Goal: Information Seeking & Learning: Learn about a topic

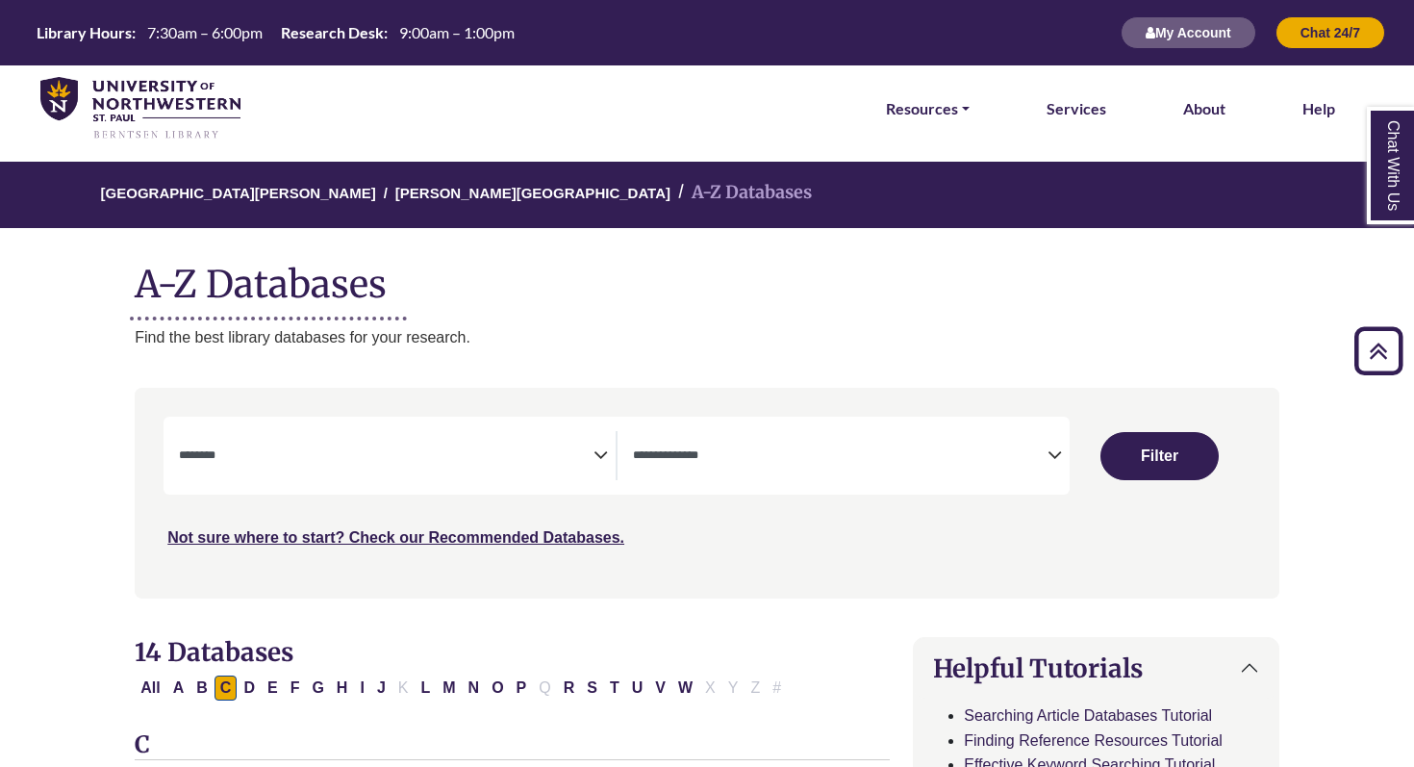
select select "Database Subject Filter"
select select "Database Types Filter"
click at [1202, 38] on button "My Account" at bounding box center [1189, 32] width 136 height 33
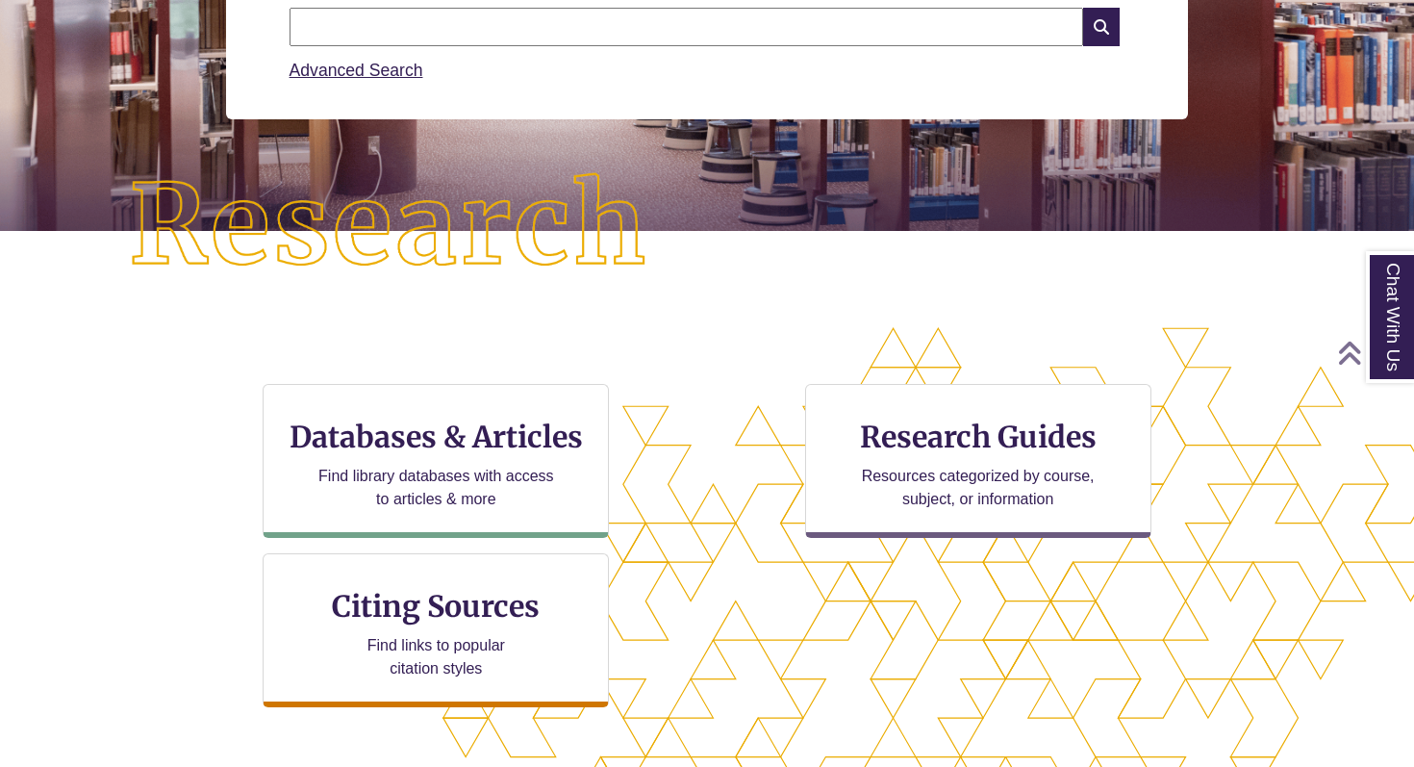
scroll to position [474, 0]
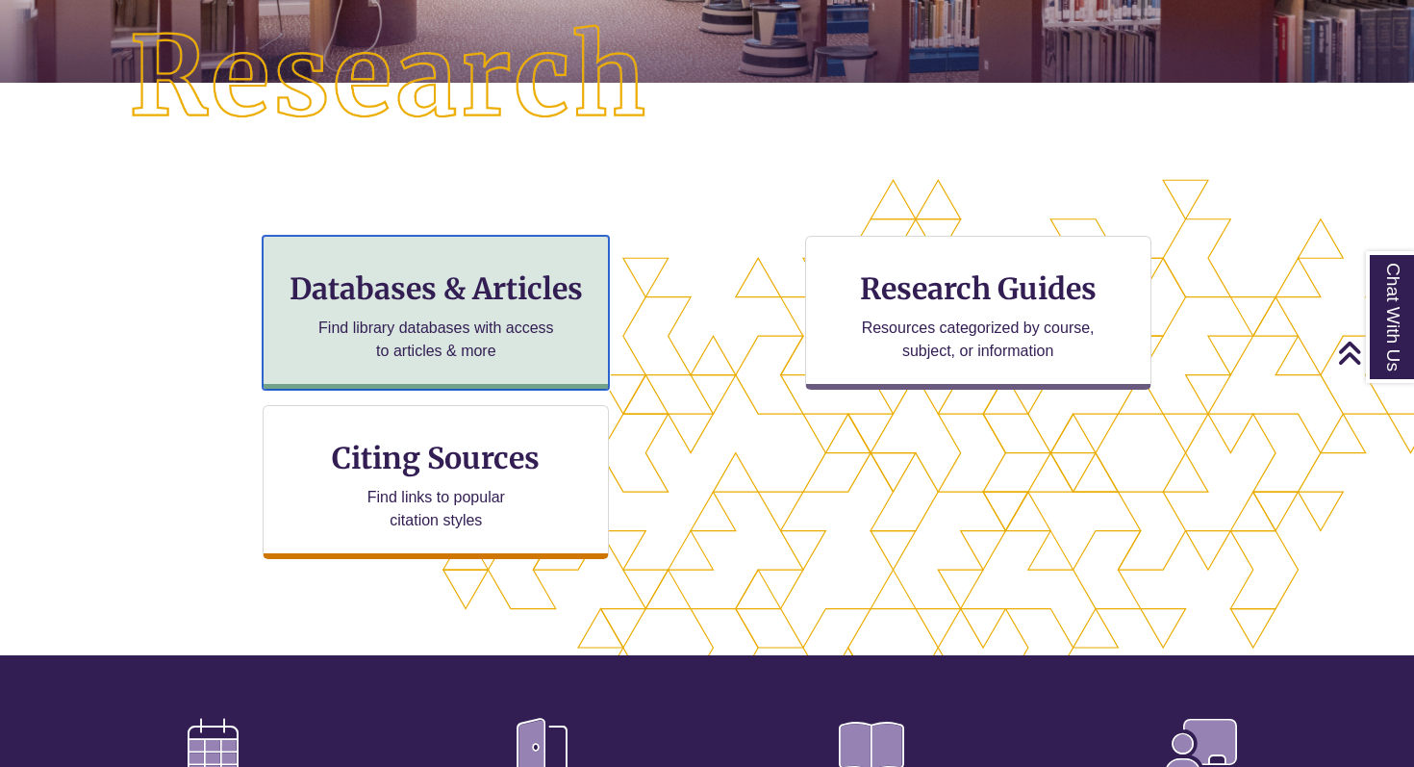
click at [406, 311] on div "Databases & Articles Find library databases with access to articles & more" at bounding box center [436, 313] width 346 height 154
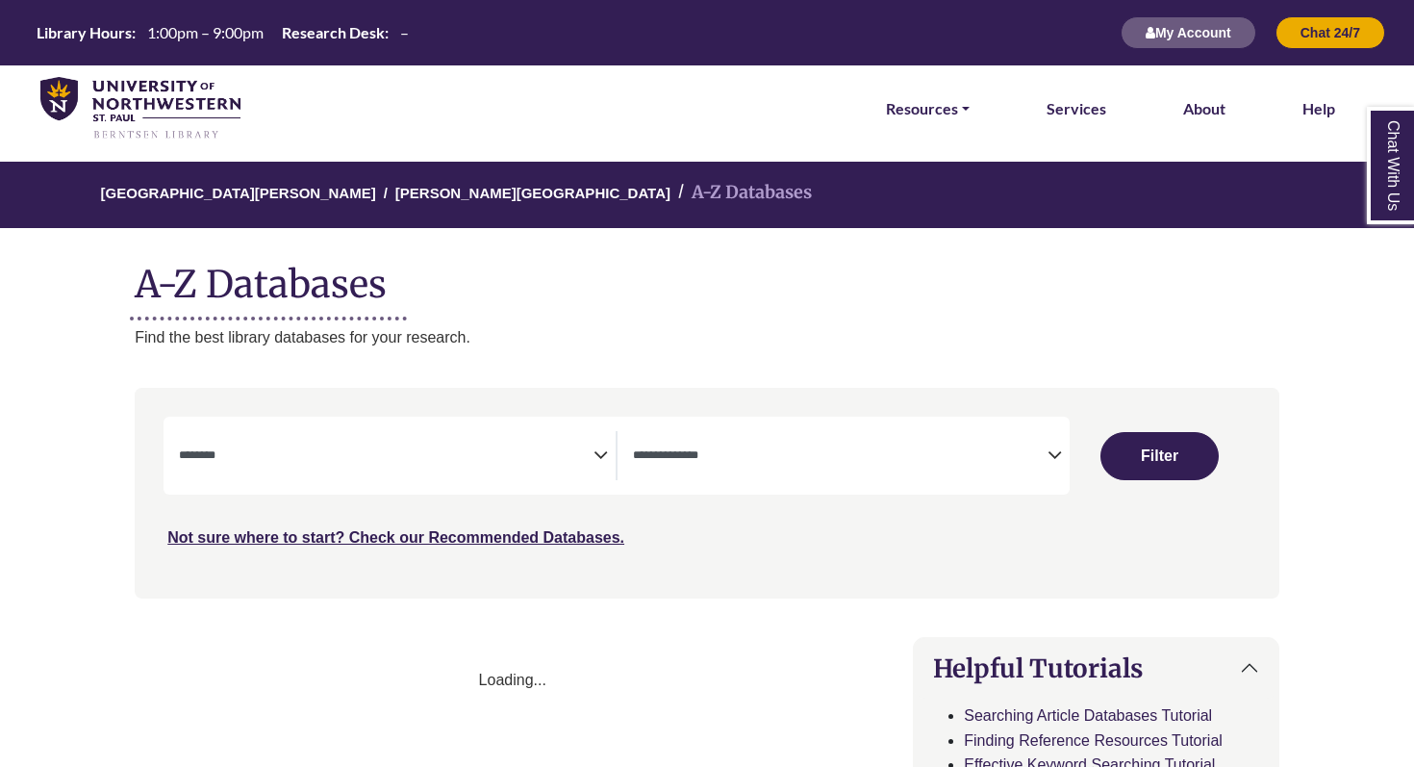
select select "Database Subject Filter"
select select "Database Types Filter"
select select "Database Subject Filter"
select select "Database Types Filter"
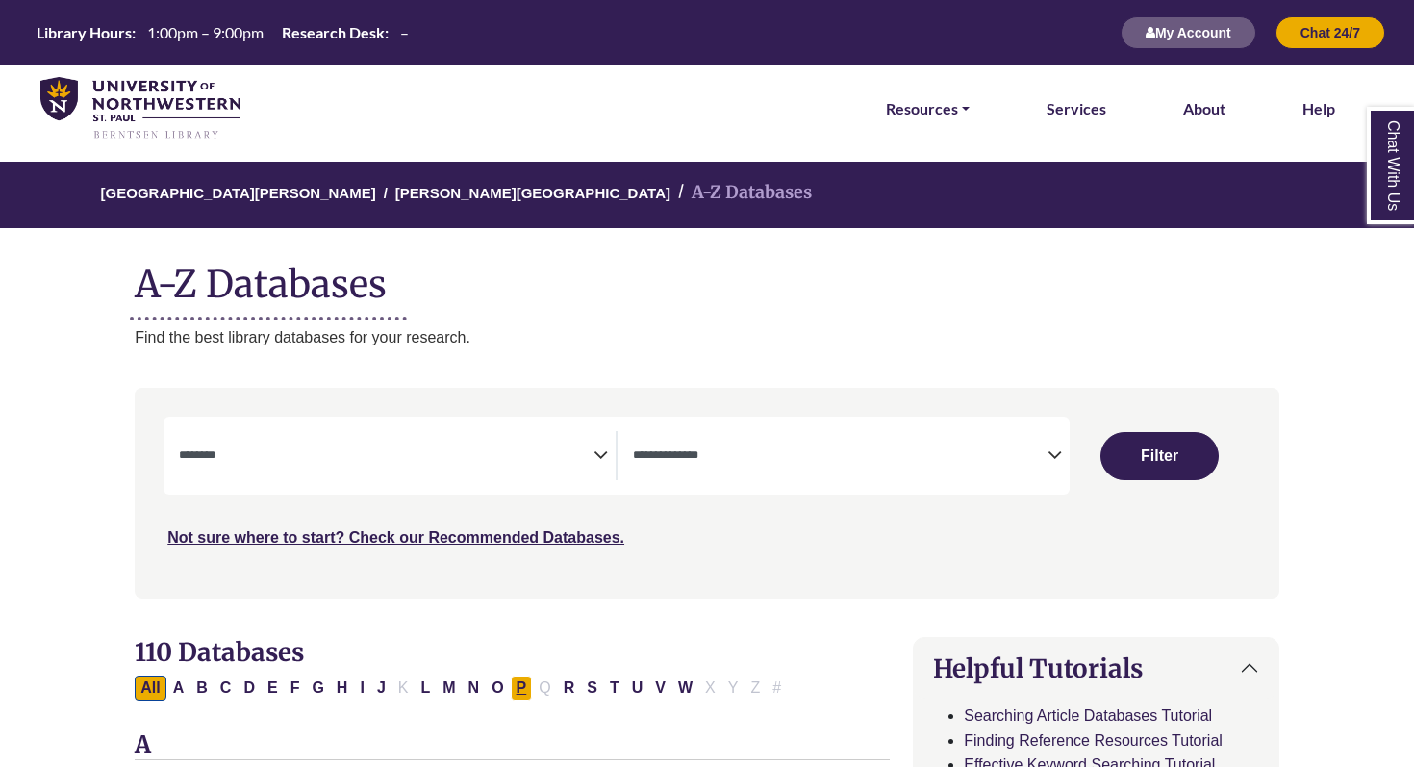
click at [520, 678] on button "P" at bounding box center [522, 687] width 22 height 25
select select "Database Subject Filter"
select select "Database Types Filter"
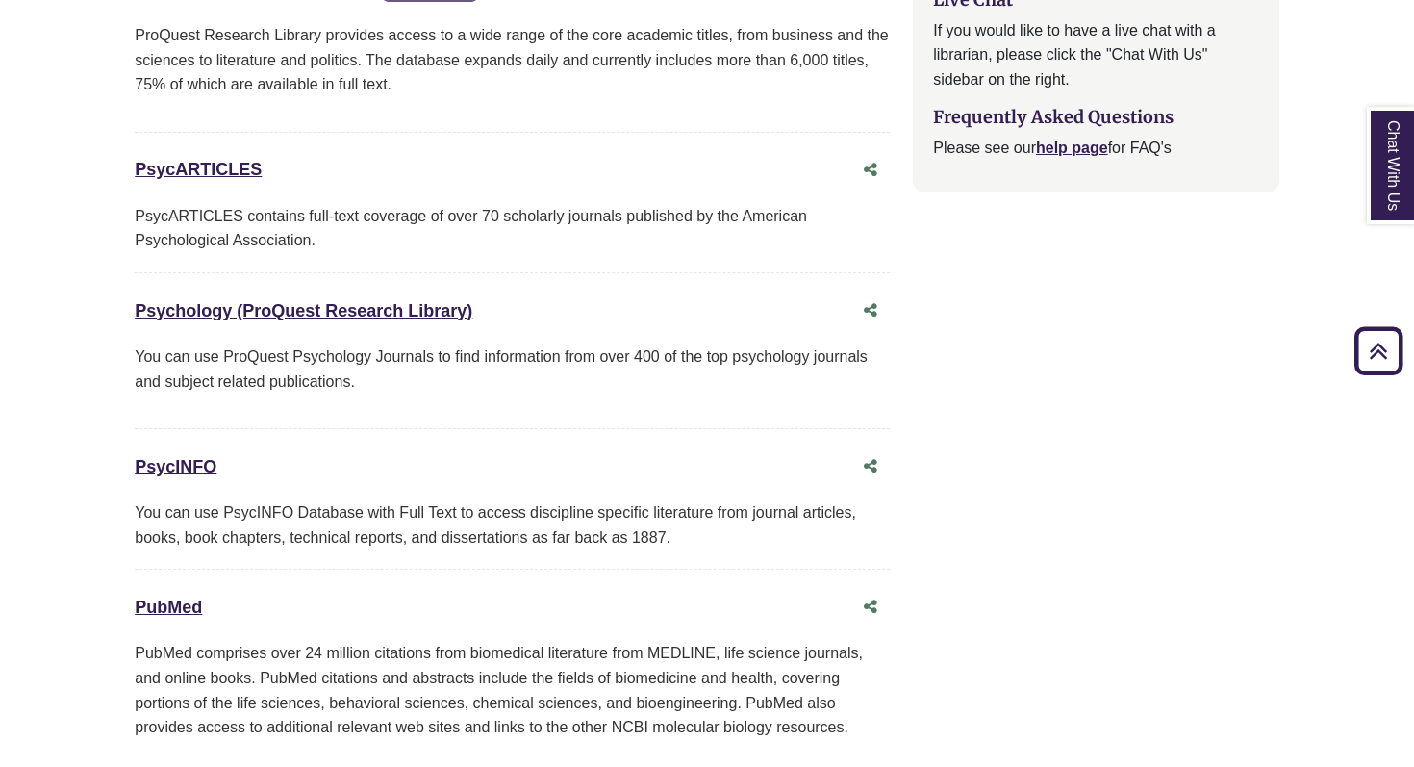
scroll to position [2363, 0]
click at [226, 176] on link "PsycARTICLES This link opens in a new window" at bounding box center [198, 170] width 127 height 19
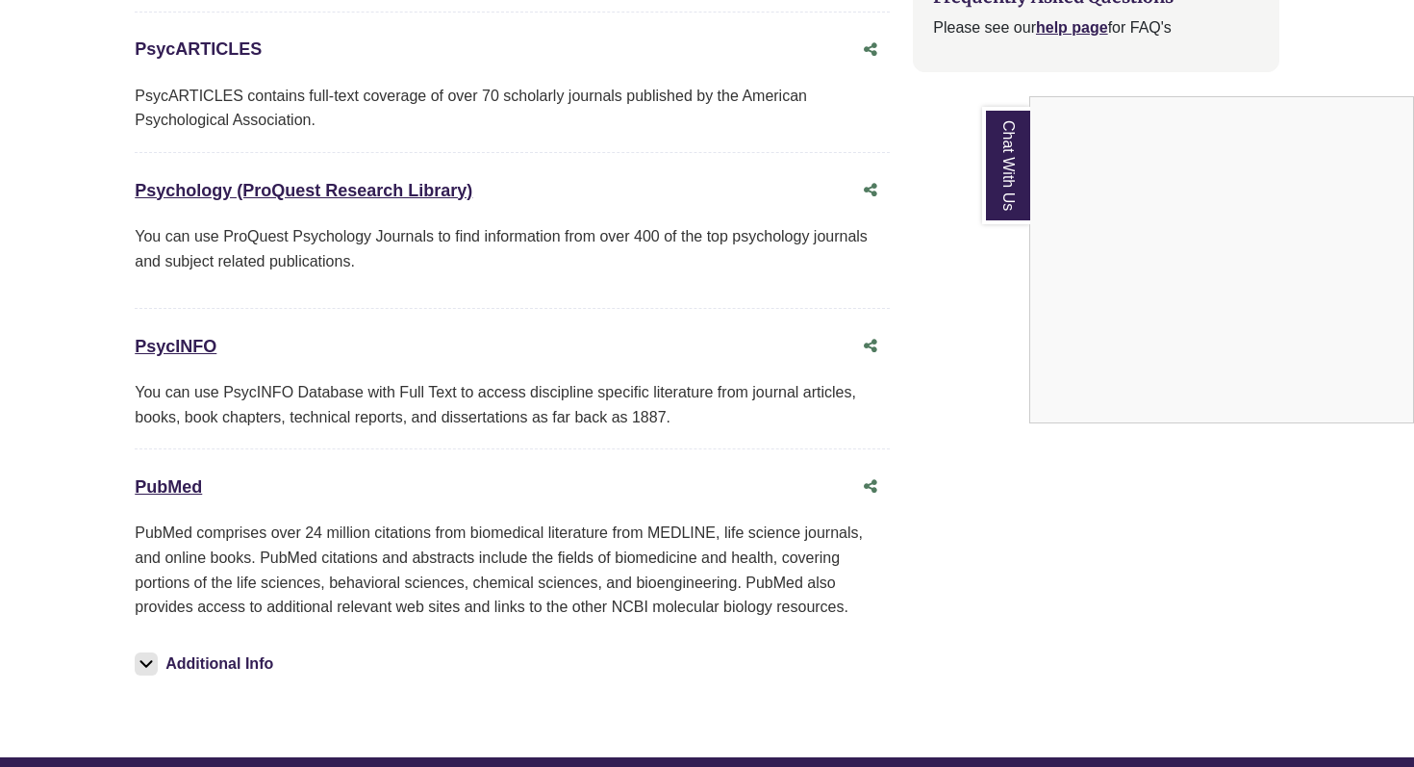
scroll to position [2497, 0]
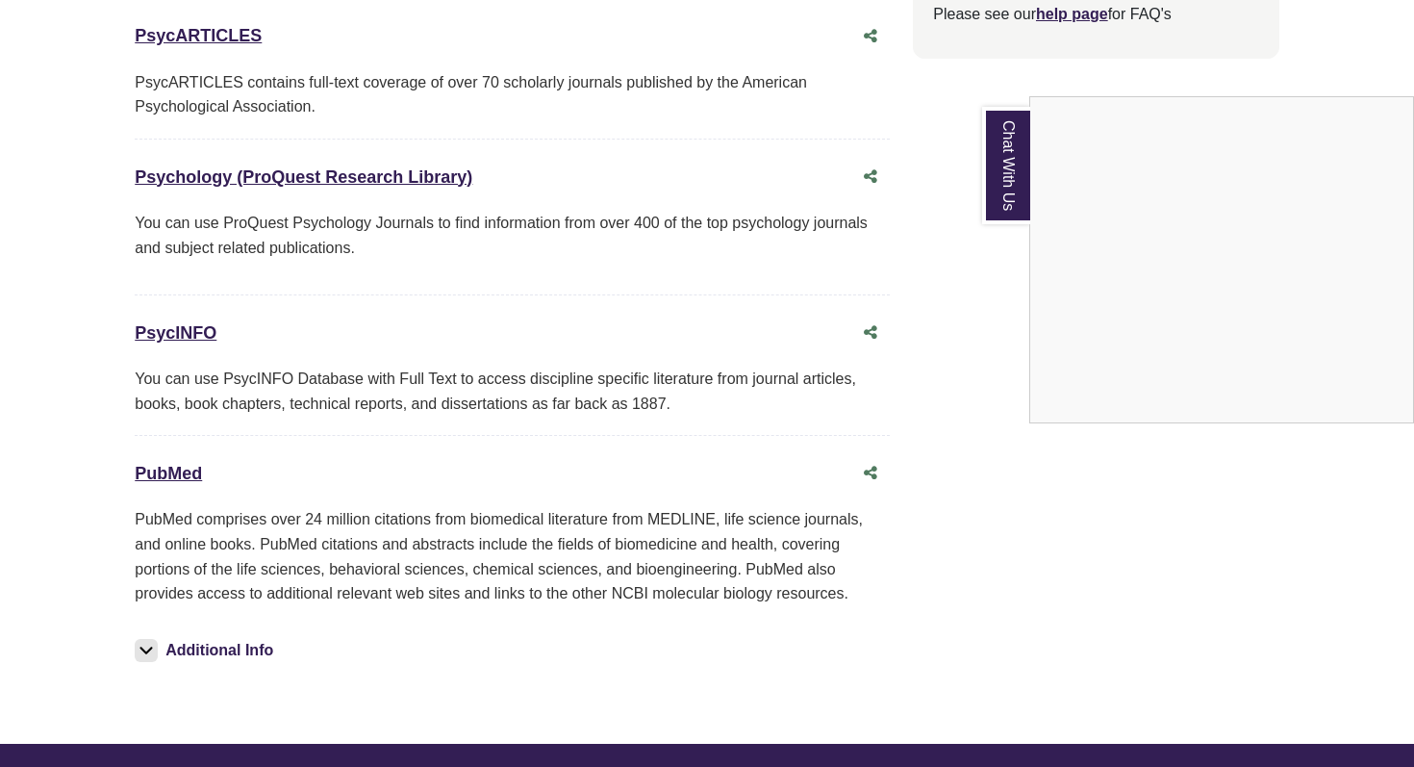
click at [249, 176] on div "Chat With Us" at bounding box center [707, 383] width 1414 height 767
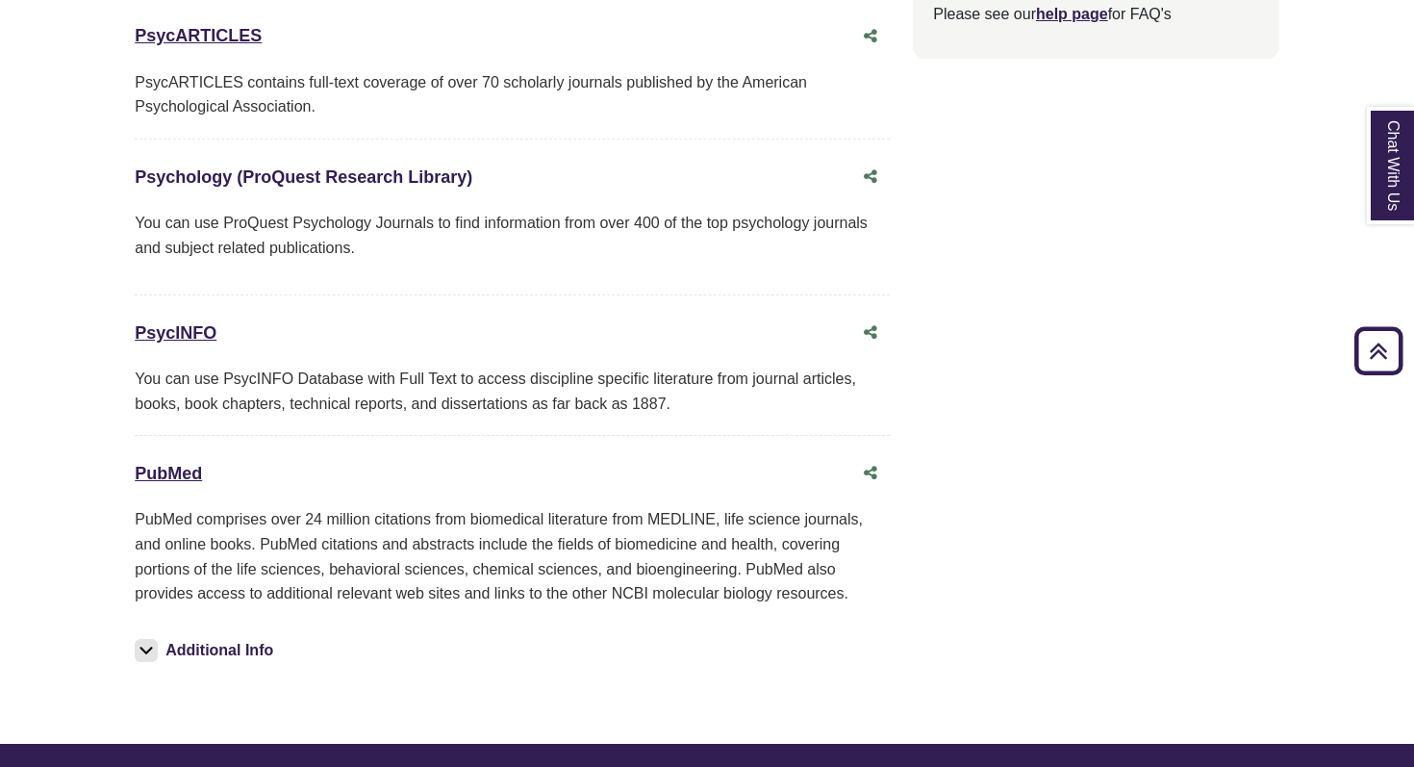
click at [281, 176] on link "Psychology (ProQuest Research Library) This link opens in a new window" at bounding box center [304, 176] width 338 height 19
click at [177, 329] on link "PsycINFO This link opens in a new window" at bounding box center [176, 332] width 82 height 19
